Goal: Transaction & Acquisition: Purchase product/service

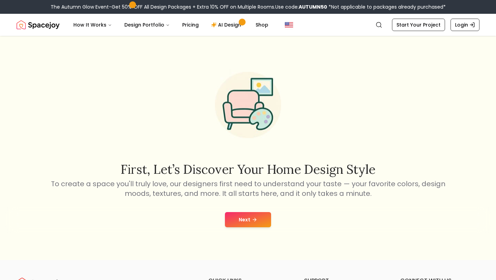
click at [254, 226] on button "Next" at bounding box center [248, 219] width 46 height 15
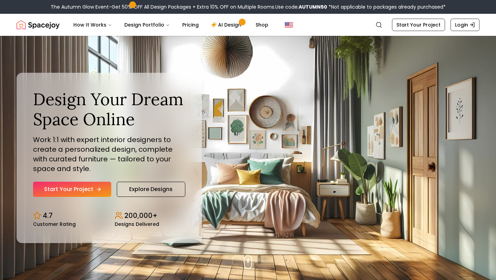
click at [85, 187] on link "Start Your Project" at bounding box center [72, 189] width 78 height 15
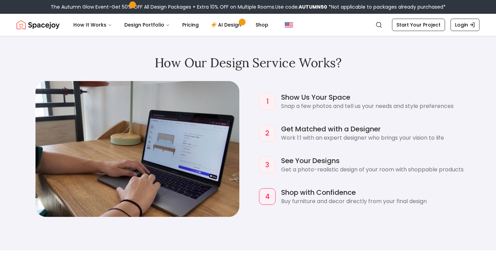
scroll to position [635, 0]
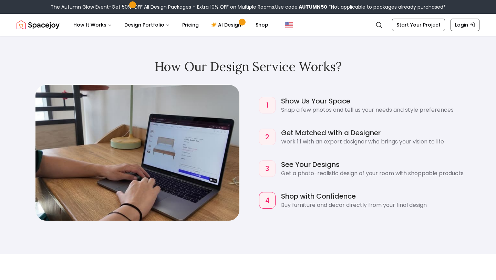
click at [245, 138] on div "1 Show Us Your Space Snap a few photos and tell us your needs and style prefere…" at bounding box center [248, 152] width 463 height 136
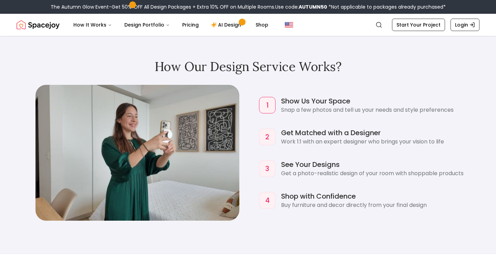
click at [245, 138] on div "1 Show Us Your Space Snap a few photos and tell us your needs and style prefere…" at bounding box center [248, 152] width 463 height 136
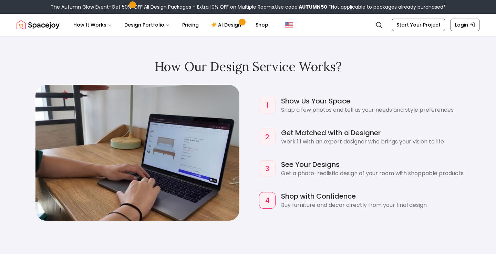
click at [248, 225] on div "How Our Design Service Works? 1 Show Us Your Space Snap a few photos and tell u…" at bounding box center [248, 140] width 496 height 227
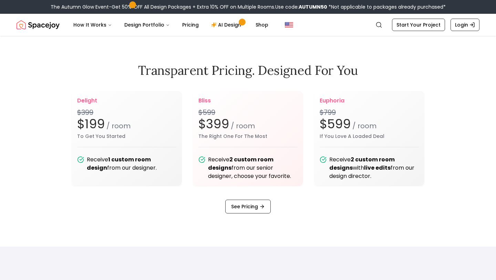
scroll to position [858, 0]
click at [252, 206] on link "See Pricing" at bounding box center [247, 207] width 45 height 14
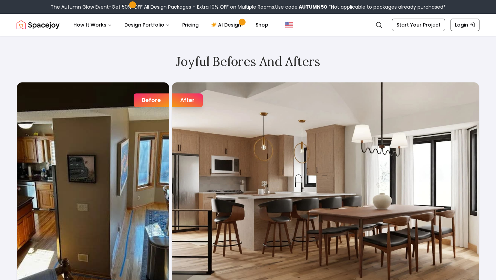
scroll to position [1117, 0]
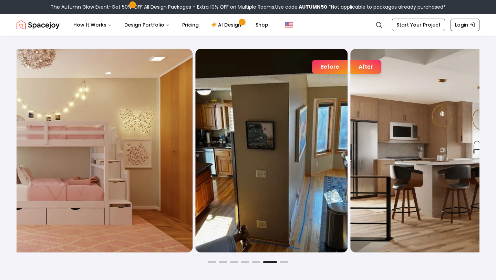
click at [195, 74] on div "Before" at bounding box center [271, 151] width 153 height 204
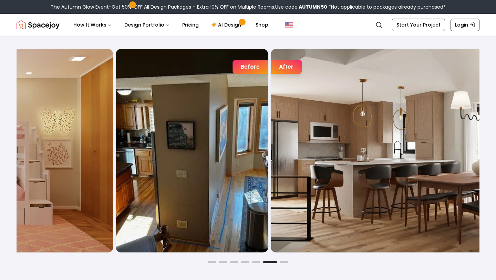
click at [271, 66] on div "After" at bounding box center [286, 67] width 31 height 14
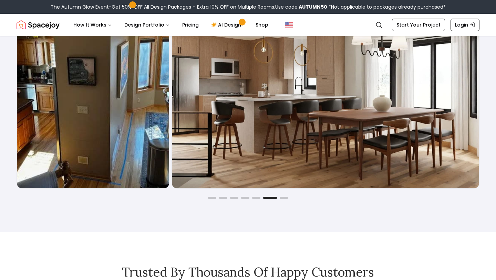
scroll to position [1192, 0]
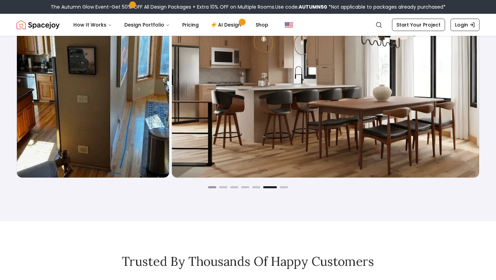
click at [214, 187] on button "Go to slide 1" at bounding box center [212, 187] width 8 height 2
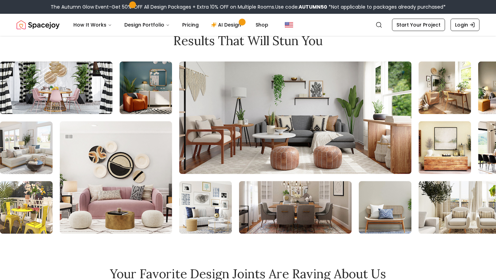
scroll to position [2887, 0]
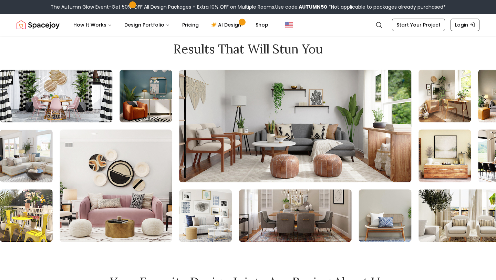
click at [354, 55] on h2 "Results that will stun you" at bounding box center [248, 49] width 463 height 14
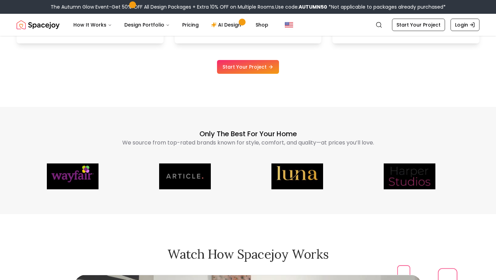
scroll to position [1591, 0]
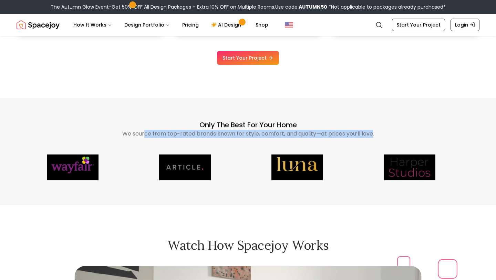
drag, startPoint x: 373, startPoint y: 133, endPoint x: 141, endPoint y: 135, distance: 231.8
click at [141, 135] on p "We source from top-rated brands known for style, comfort, and quality—at prices…" at bounding box center [248, 134] width 353 height 8
click at [181, 130] on p "We source from top-rated brands known for style, comfort, and quality—at prices…" at bounding box center [248, 134] width 353 height 8
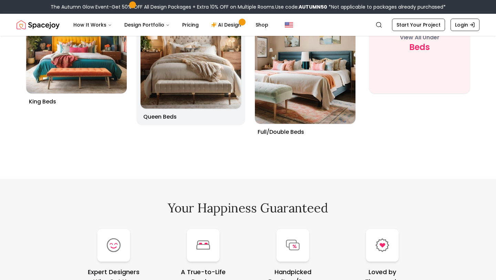
scroll to position [2449, 0]
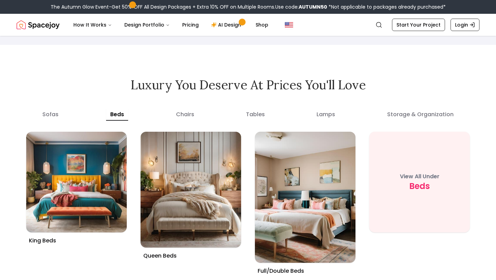
click at [188, 115] on button "chairs" at bounding box center [185, 114] width 27 height 12
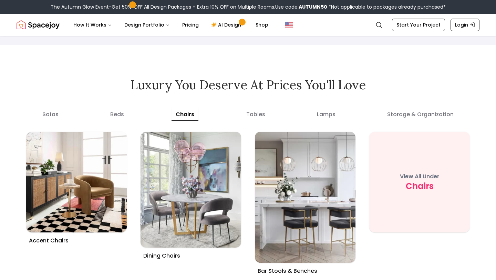
click at [260, 114] on button "tables" at bounding box center [255, 114] width 27 height 12
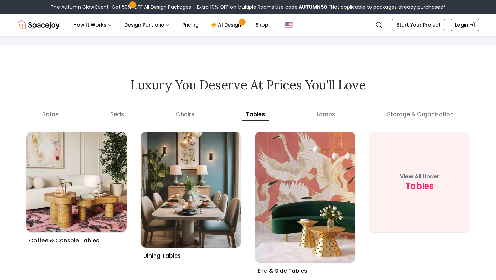
click at [54, 111] on button "sofas" at bounding box center [50, 114] width 24 height 12
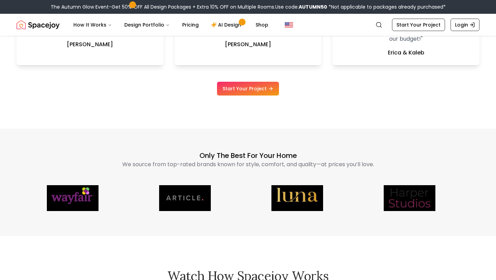
scroll to position [1563, 0]
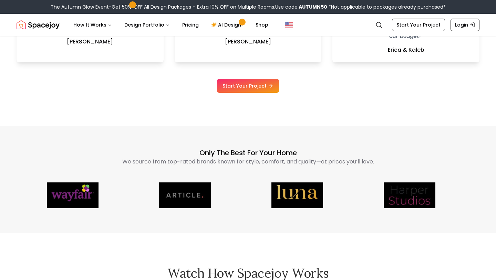
click at [159, 97] on main "Design Your Dream Space Online Work 1:1 with expert interior designers to creat…" at bounding box center [248, 219] width 496 height 3493
click at [166, 103] on main "Design Your Dream Space Online Work 1:1 with expert interior designers to creat…" at bounding box center [248, 215] width 496 height 3484
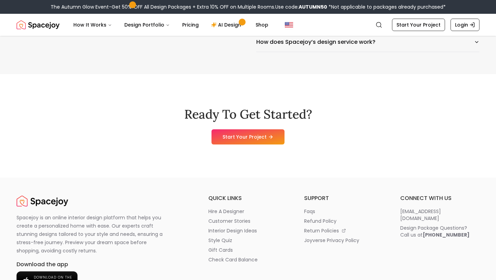
scroll to position [3482, 0]
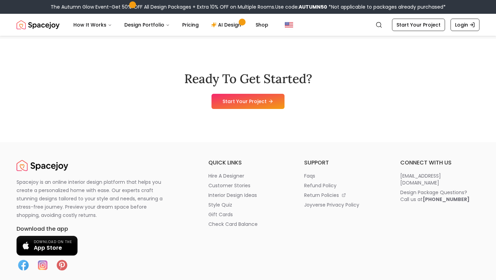
click at [179, 117] on div "Ready To Get Started? Start Your Project" at bounding box center [248, 90] width 463 height 103
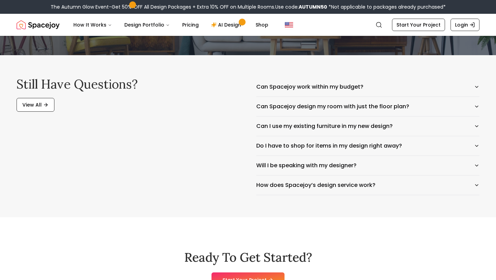
scroll to position [3285, 0]
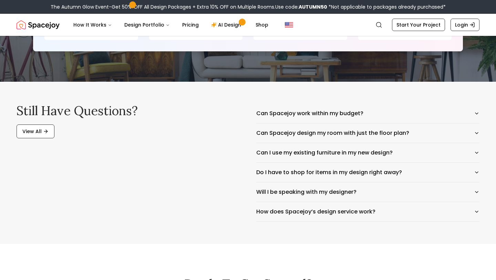
click at [233, 155] on div "Still have questions? View All" at bounding box center [128, 163] width 223 height 118
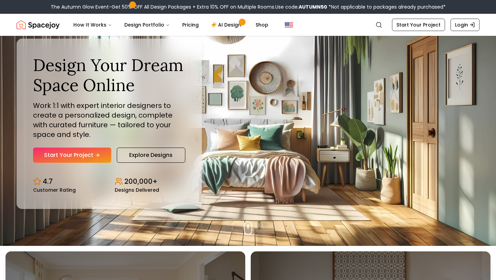
scroll to position [24, 0]
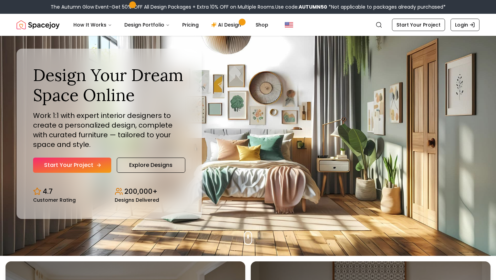
click at [84, 163] on link "Start Your Project" at bounding box center [72, 164] width 78 height 15
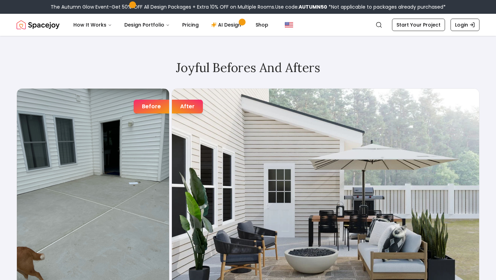
scroll to position [1061, 0]
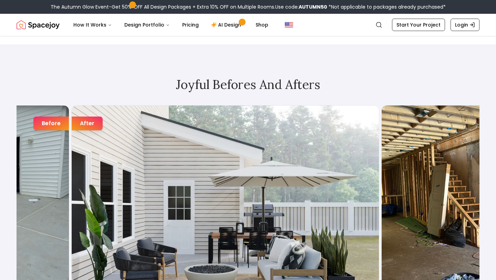
click at [97, 143] on div "After" at bounding box center [225, 207] width 308 height 204
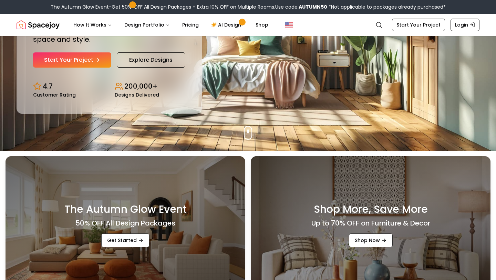
scroll to position [0, 0]
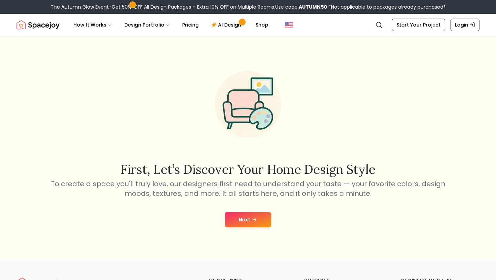
click at [45, 26] on img "Spacejoy" at bounding box center [38, 25] width 43 height 14
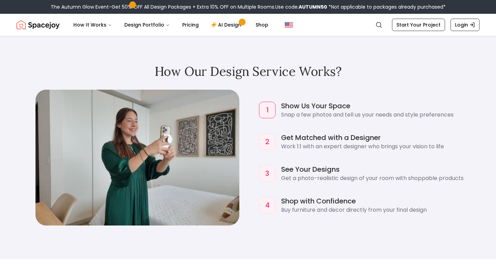
scroll to position [648, 0]
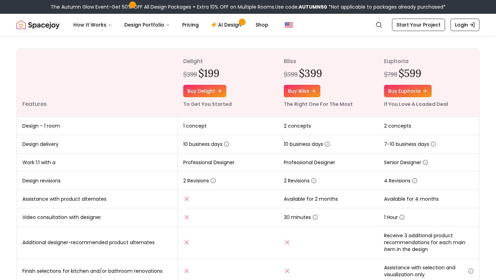
scroll to position [73, 0]
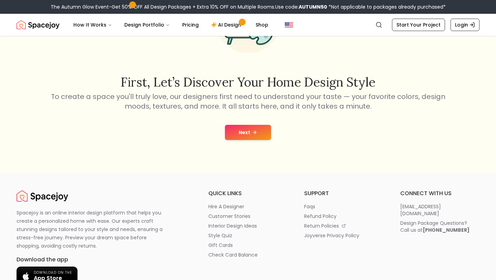
scroll to position [93, 0]
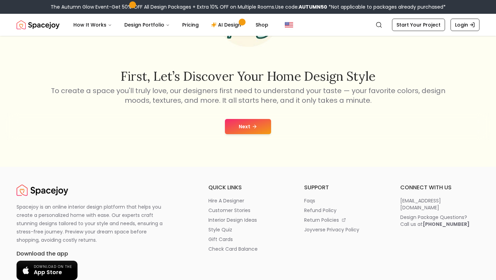
click at [257, 131] on button "Next" at bounding box center [248, 126] width 46 height 15
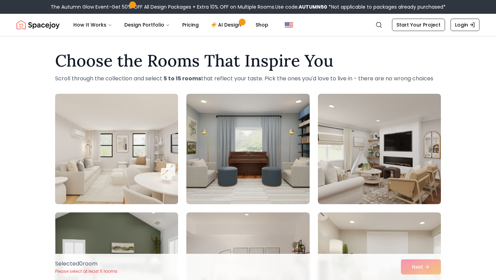
click at [127, 150] on img at bounding box center [116, 149] width 129 height 116
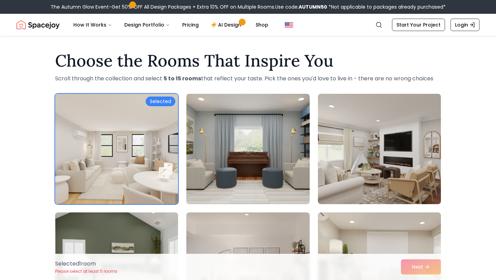
click at [239, 167] on img at bounding box center [247, 149] width 129 height 116
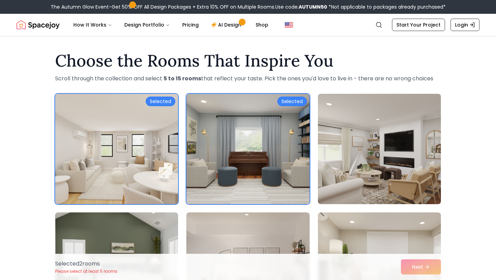
click at [338, 171] on img at bounding box center [379, 149] width 129 height 116
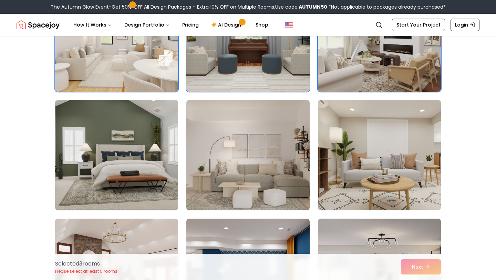
scroll to position [140, 0]
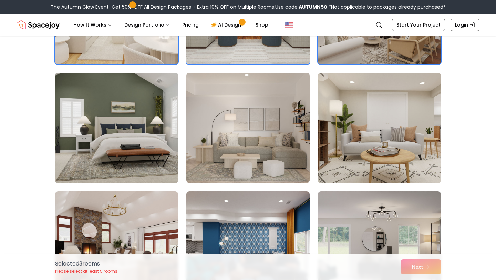
click at [152, 143] on img at bounding box center [116, 128] width 129 height 116
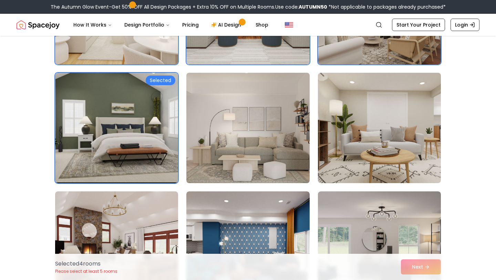
click at [235, 155] on img at bounding box center [247, 128] width 129 height 116
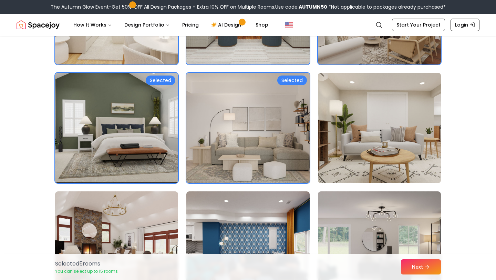
scroll to position [0, 0]
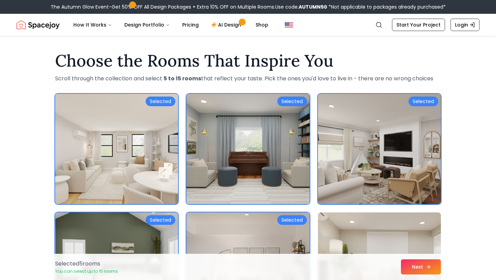
click at [421, 269] on button "Next" at bounding box center [421, 266] width 40 height 15
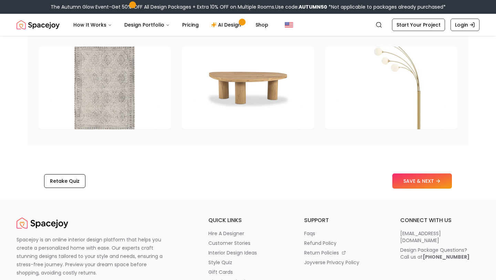
scroll to position [1042, 0]
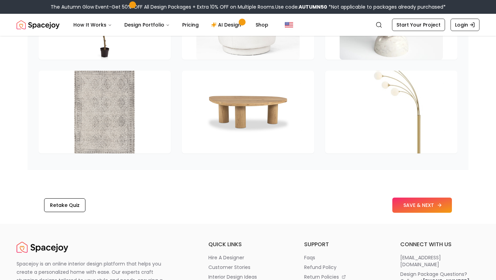
click at [400, 197] on button "SAVE & NEXT" at bounding box center [422, 204] width 60 height 15
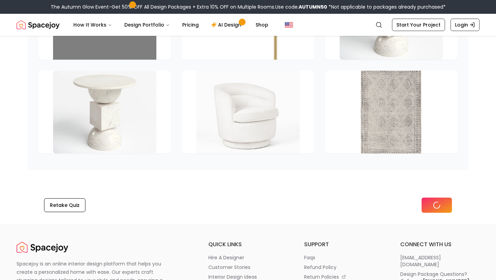
scroll to position [915, 0]
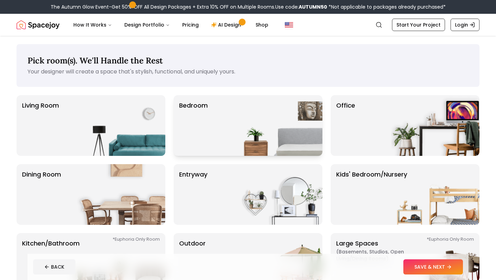
click at [203, 125] on p "Bedroom" at bounding box center [193, 126] width 29 height 50
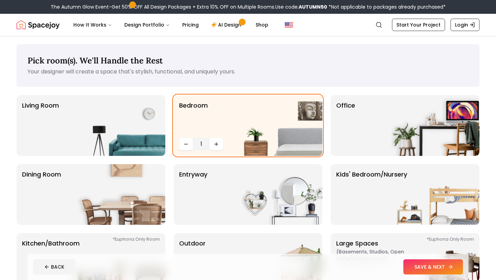
click at [424, 266] on button "SAVE & NEXT" at bounding box center [433, 266] width 60 height 15
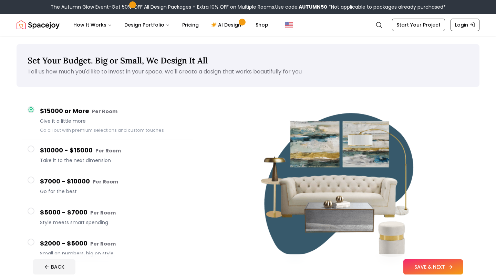
click at [429, 267] on button "SAVE & NEXT" at bounding box center [433, 266] width 60 height 15
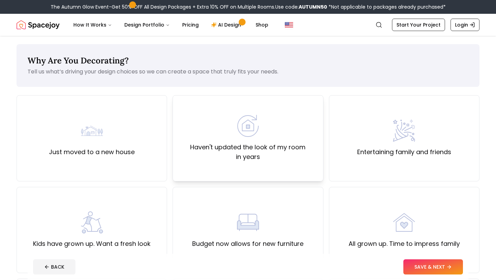
click at [219, 146] on label "Haven't updated the look of my room in years" at bounding box center [247, 151] width 139 height 19
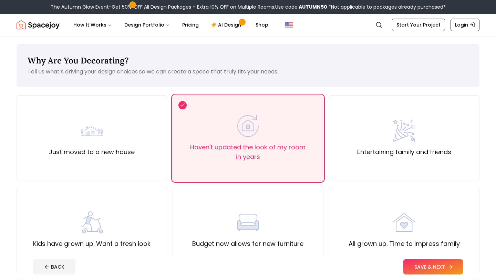
click at [437, 268] on button "SAVE & NEXT" at bounding box center [433, 266] width 60 height 15
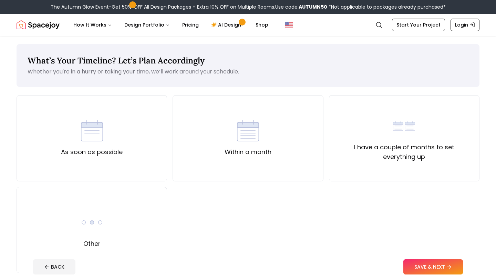
click at [253, 232] on div "As soon as possible Within a month I have a couple of months to set everything …" at bounding box center [248, 184] width 463 height 178
click at [230, 208] on div "As soon as possible Within a month I have a couple of months to set everything …" at bounding box center [248, 184] width 463 height 178
click at [226, 156] on label "Within a month" at bounding box center [248, 152] width 47 height 10
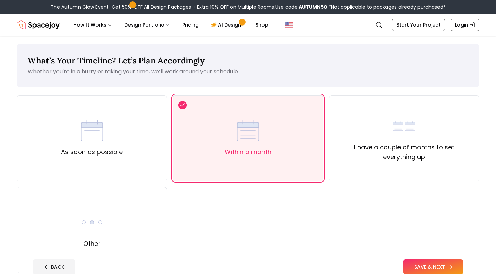
click at [418, 267] on button "SAVE & NEXT" at bounding box center [433, 266] width 60 height 15
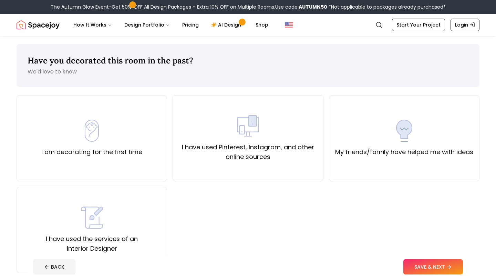
click at [260, 230] on div "I am decorating for the first time I have used Pinterest, Instagram, and other …" at bounding box center [248, 184] width 463 height 178
click at [225, 163] on div "I have used Pinterest, Instagram, and other online sources" at bounding box center [248, 138] width 151 height 86
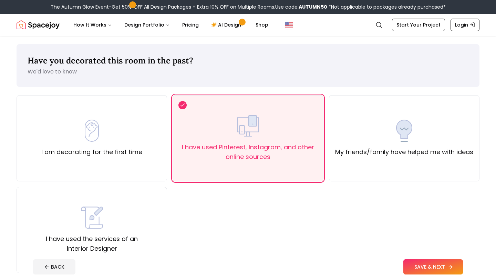
click at [422, 262] on button "SAVE & NEXT" at bounding box center [433, 266] width 60 height 15
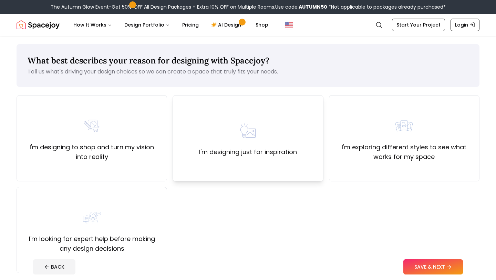
click at [212, 146] on div "I'm designing just for inspiration" at bounding box center [248, 138] width 98 height 37
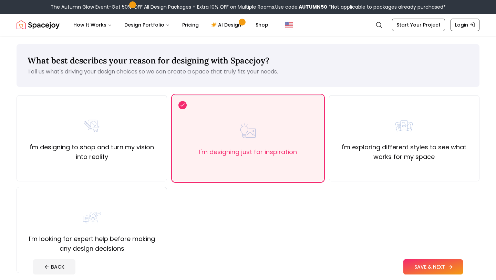
click at [422, 268] on button "SAVE & NEXT" at bounding box center [433, 266] width 60 height 15
